Goal: Check status: Check status

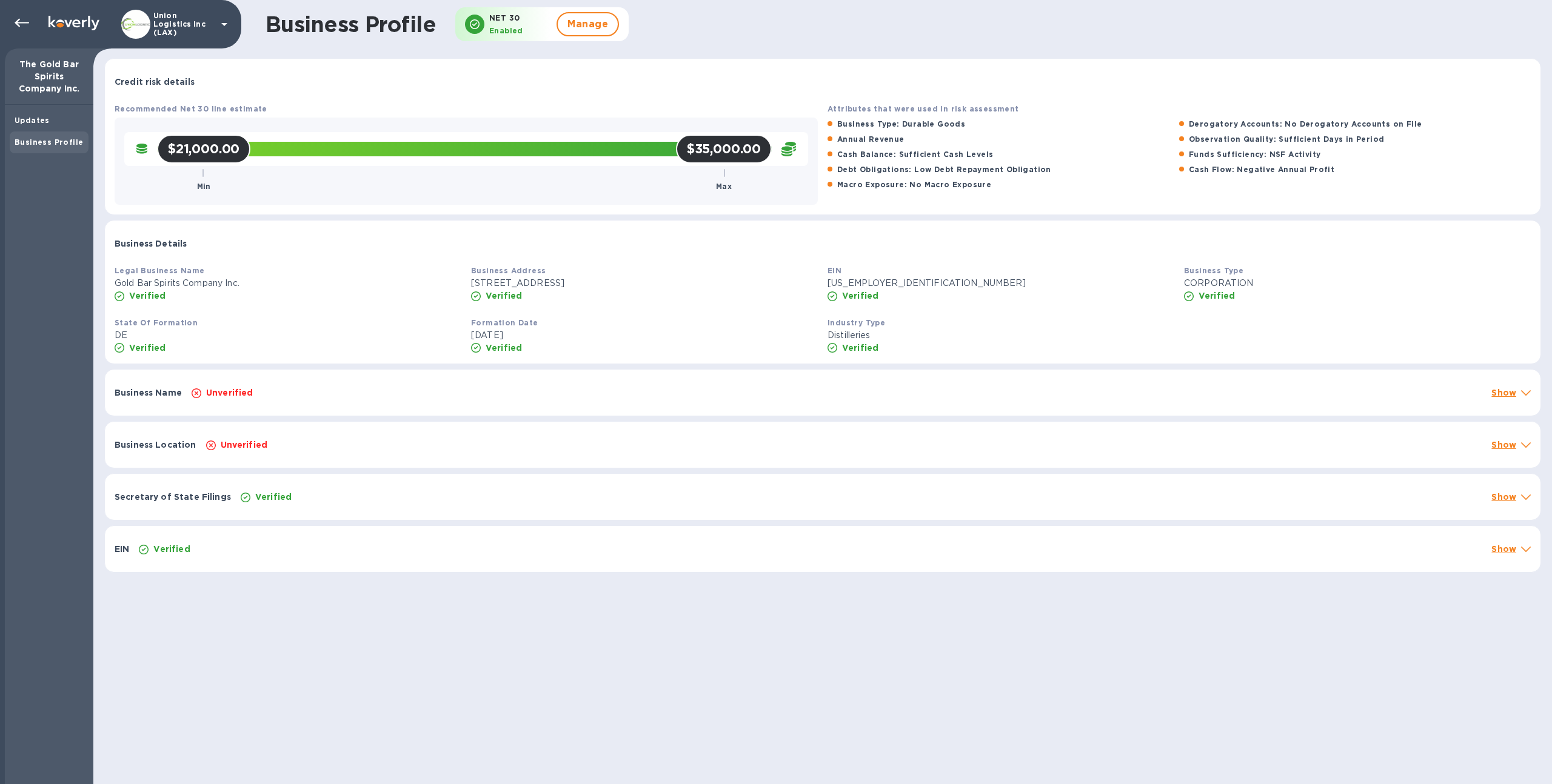
click at [310, 151] on div "$21,000.00 Min $35,000.00 Max" at bounding box center [464, 149] width 615 height 14
click at [177, 31] on p "Union Logistics Inc (LAX)" at bounding box center [183, 24] width 60 height 25
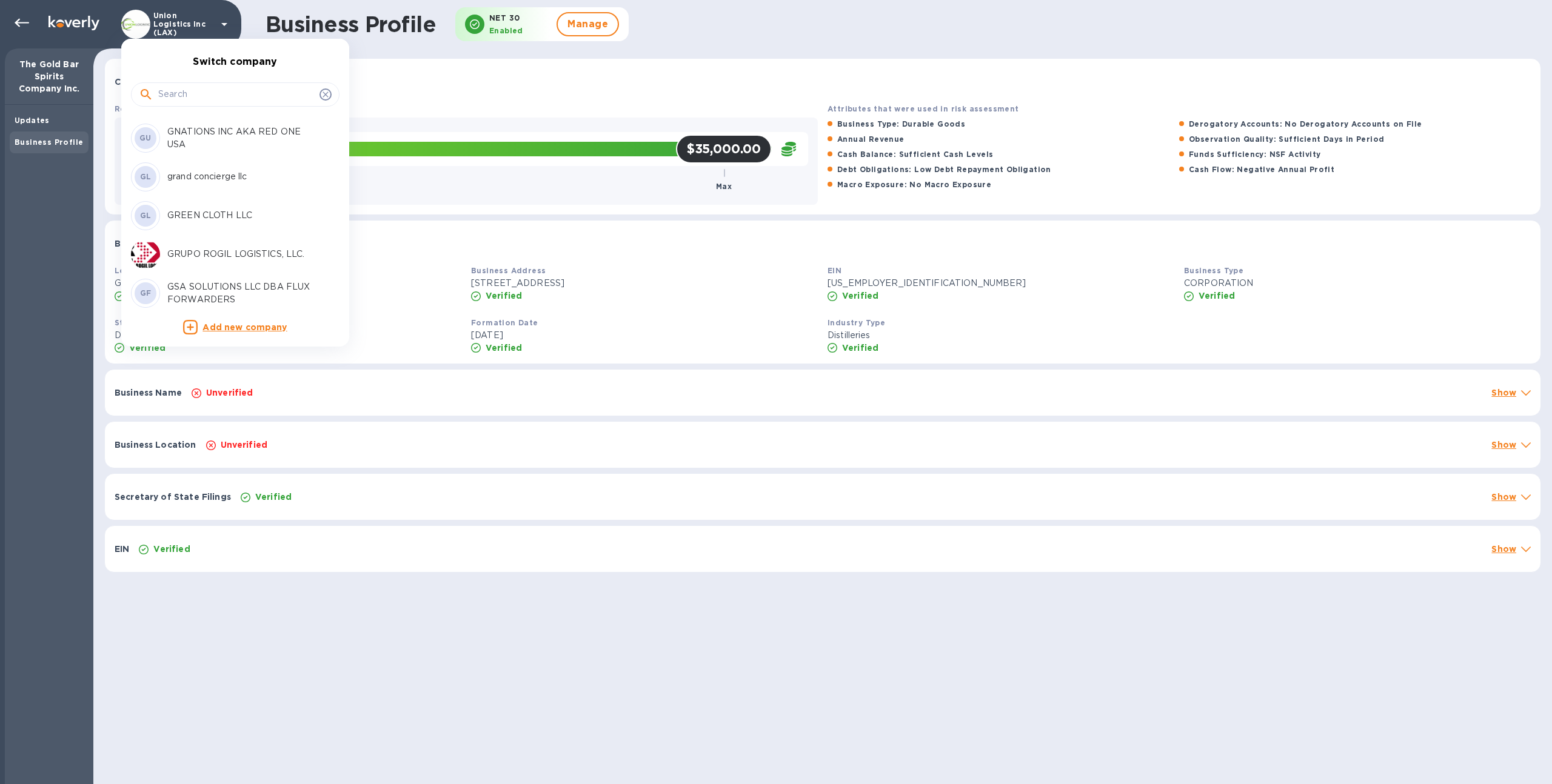
scroll to position [1977, 0]
click at [214, 86] on input "text" at bounding box center [236, 94] width 156 height 18
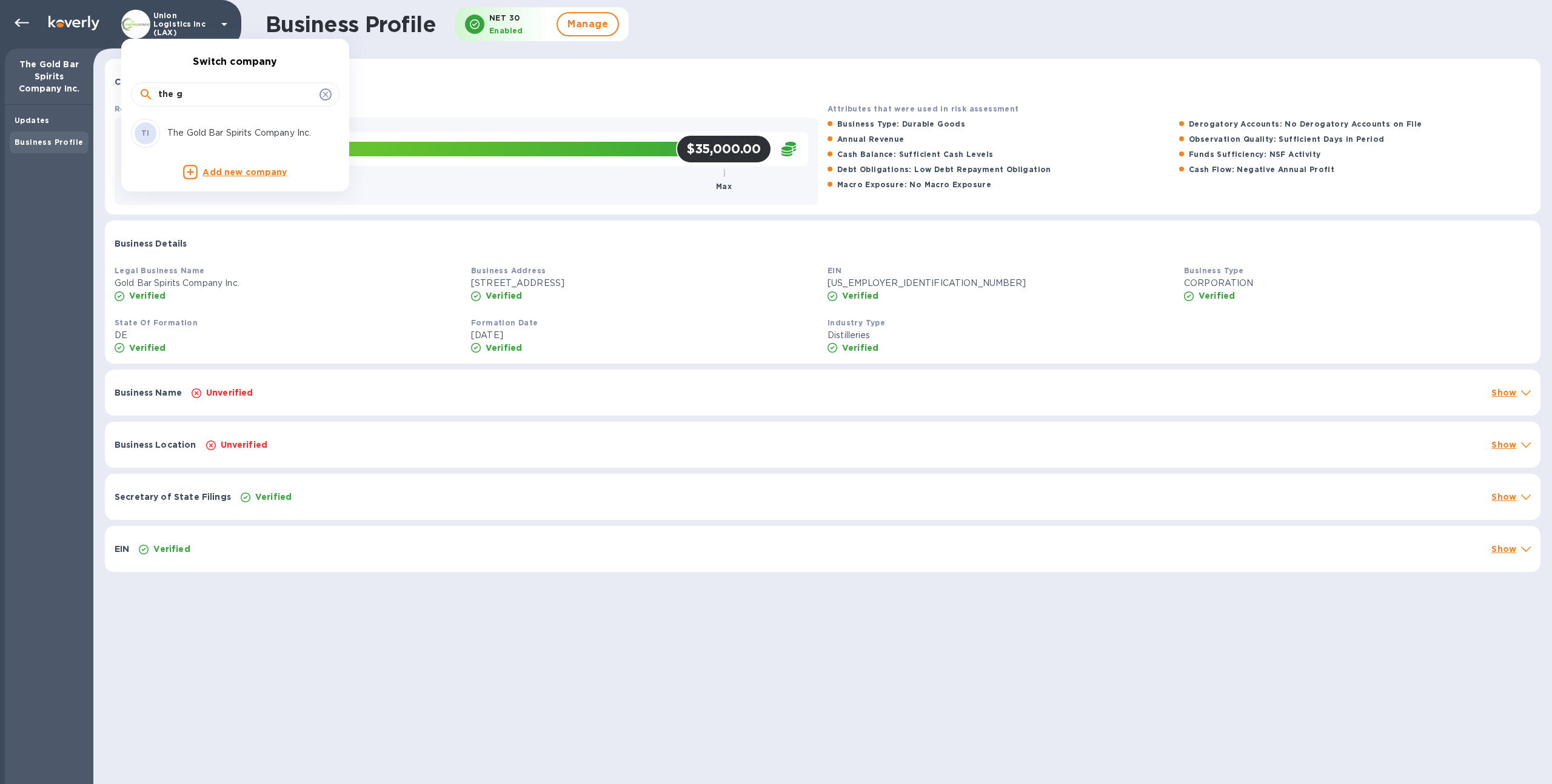
scroll to position [0, 0]
type input "the g"
click at [217, 136] on p "The Gold Bar Spirits Company Inc." at bounding box center [243, 133] width 153 height 13
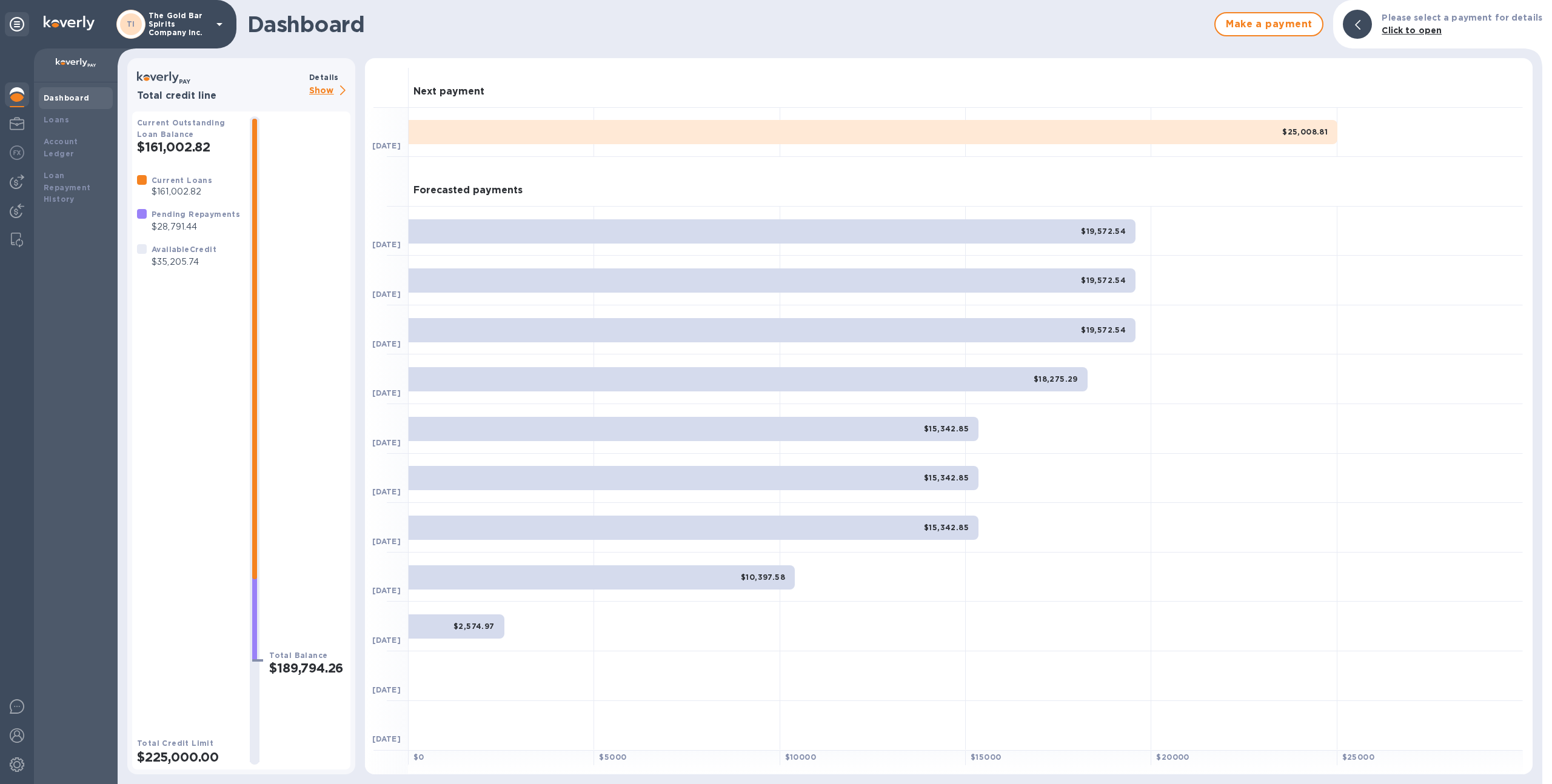
click at [183, 30] on p "The Gold Bar Spirits Company Inc." at bounding box center [179, 24] width 60 height 25
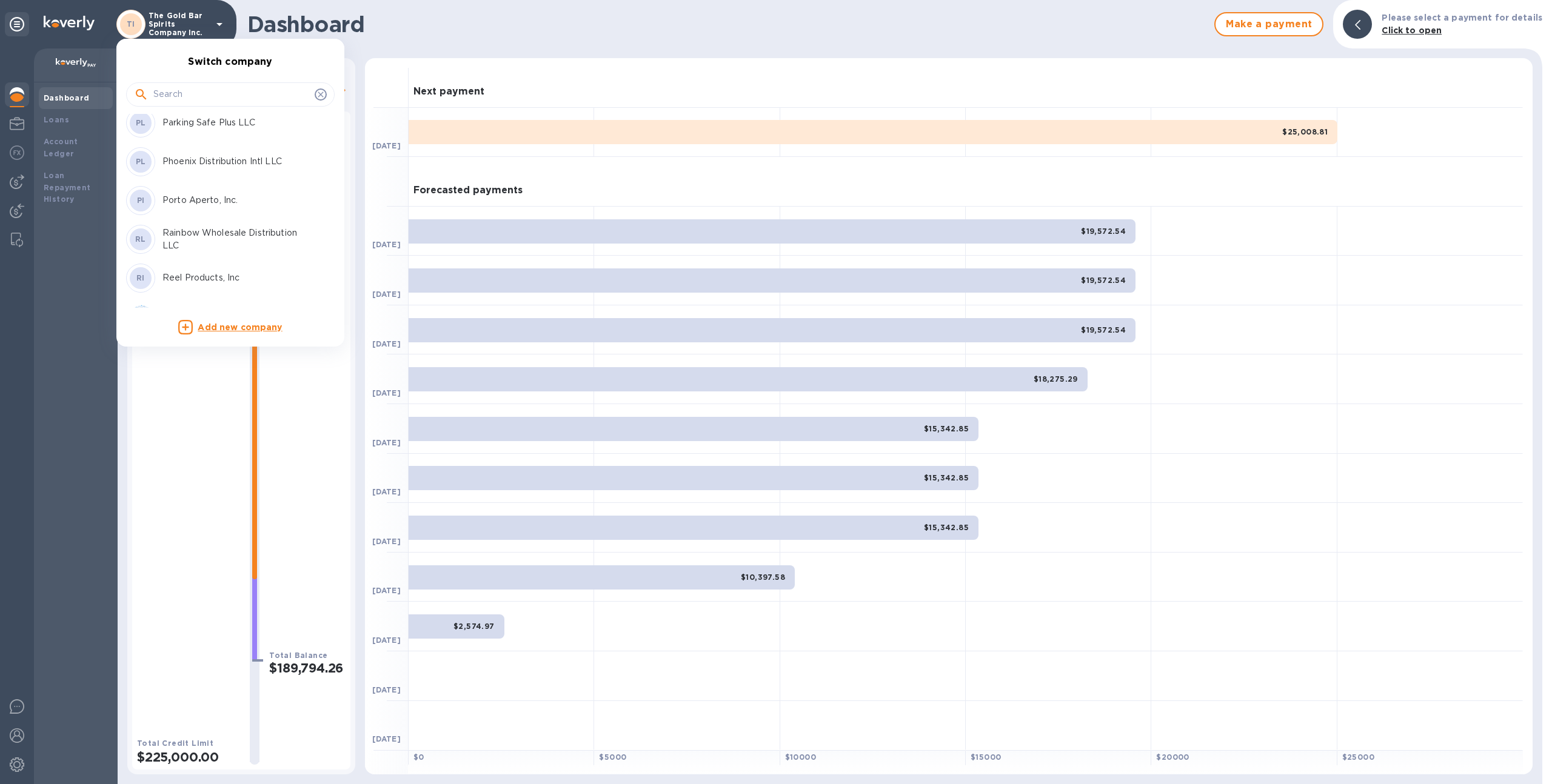
scroll to position [3773, 0]
click at [357, 218] on div at bounding box center [776, 392] width 1552 height 784
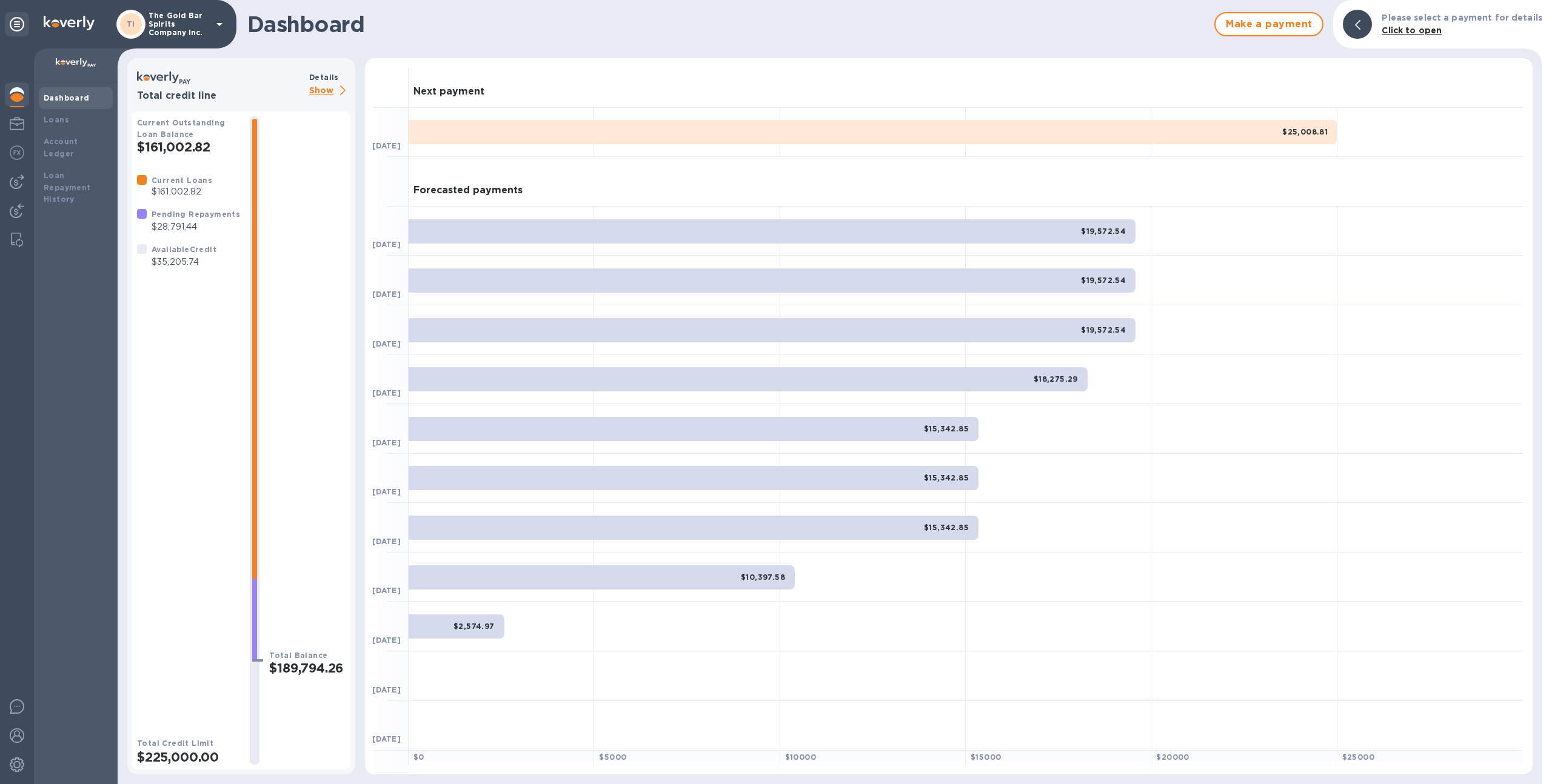
click at [329, 82] on div "Details" at bounding box center [329, 77] width 41 height 13
click at [328, 88] on p "Show" at bounding box center [329, 91] width 41 height 15
